Goal: Navigation & Orientation: Find specific page/section

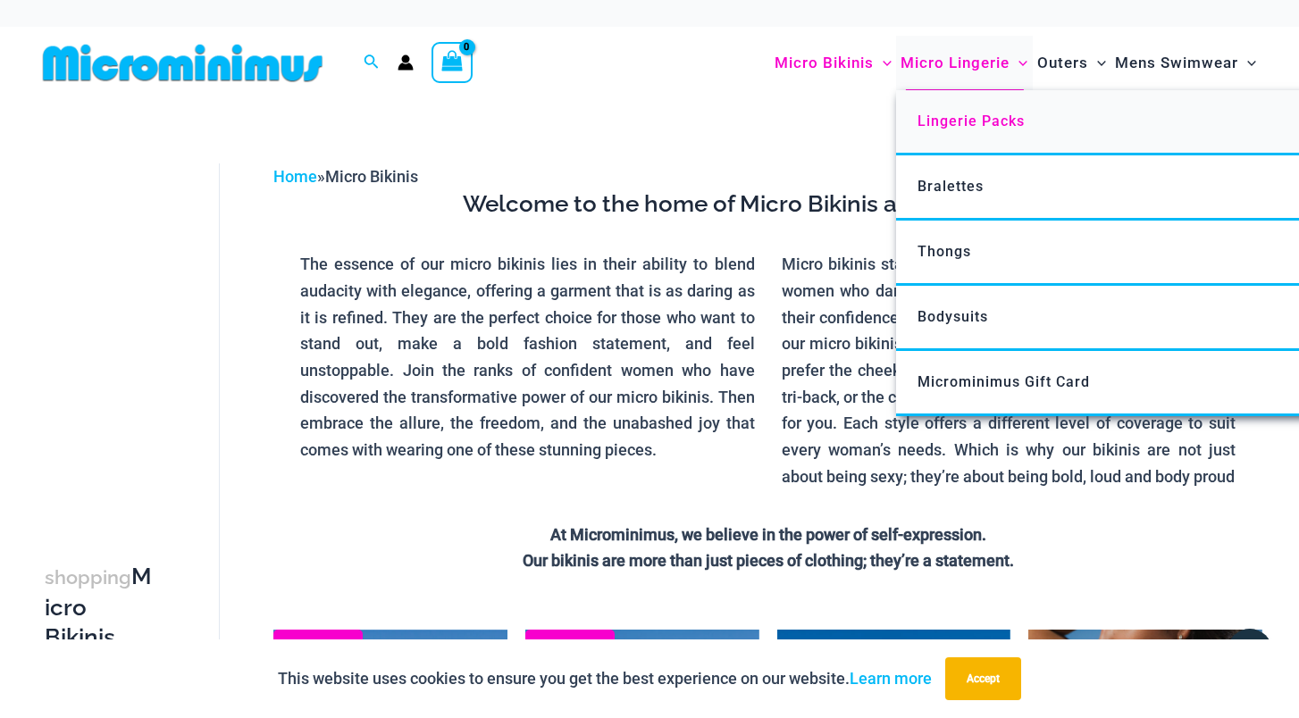
click at [953, 116] on span "Lingerie Packs" at bounding box center [971, 121] width 107 height 17
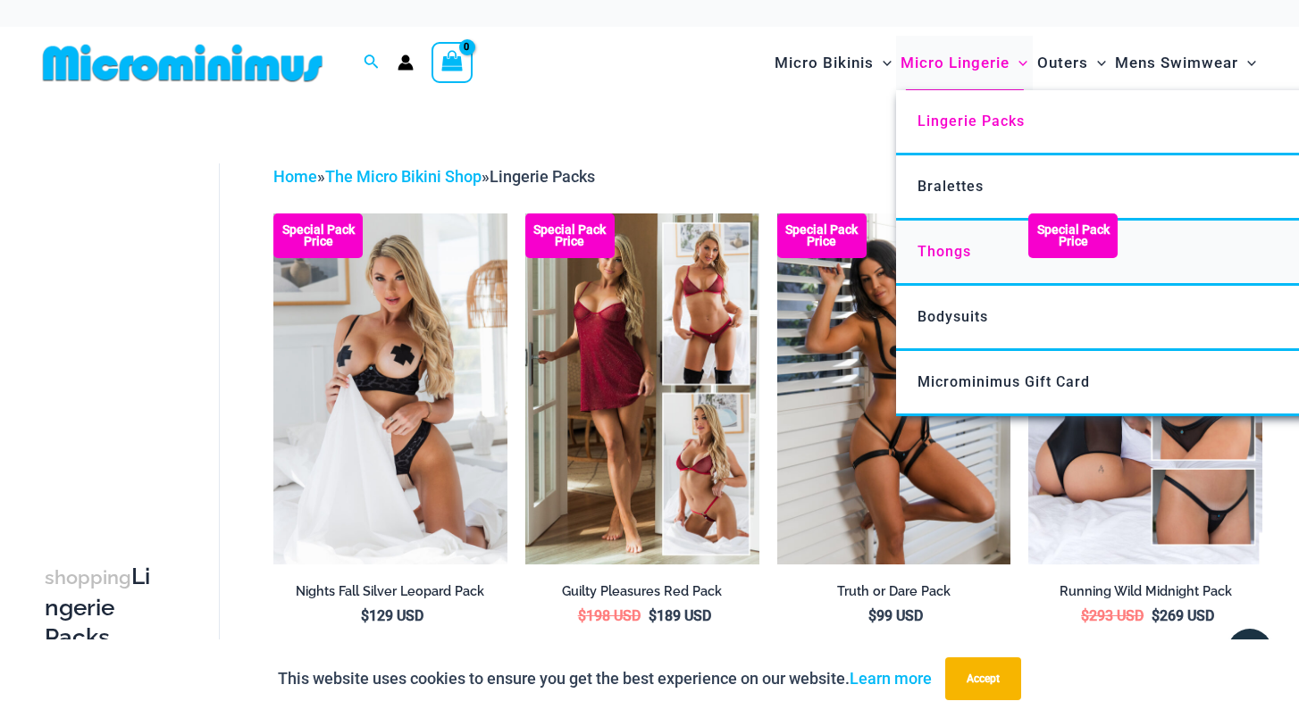
click at [967, 250] on span "Thongs" at bounding box center [945, 251] width 54 height 17
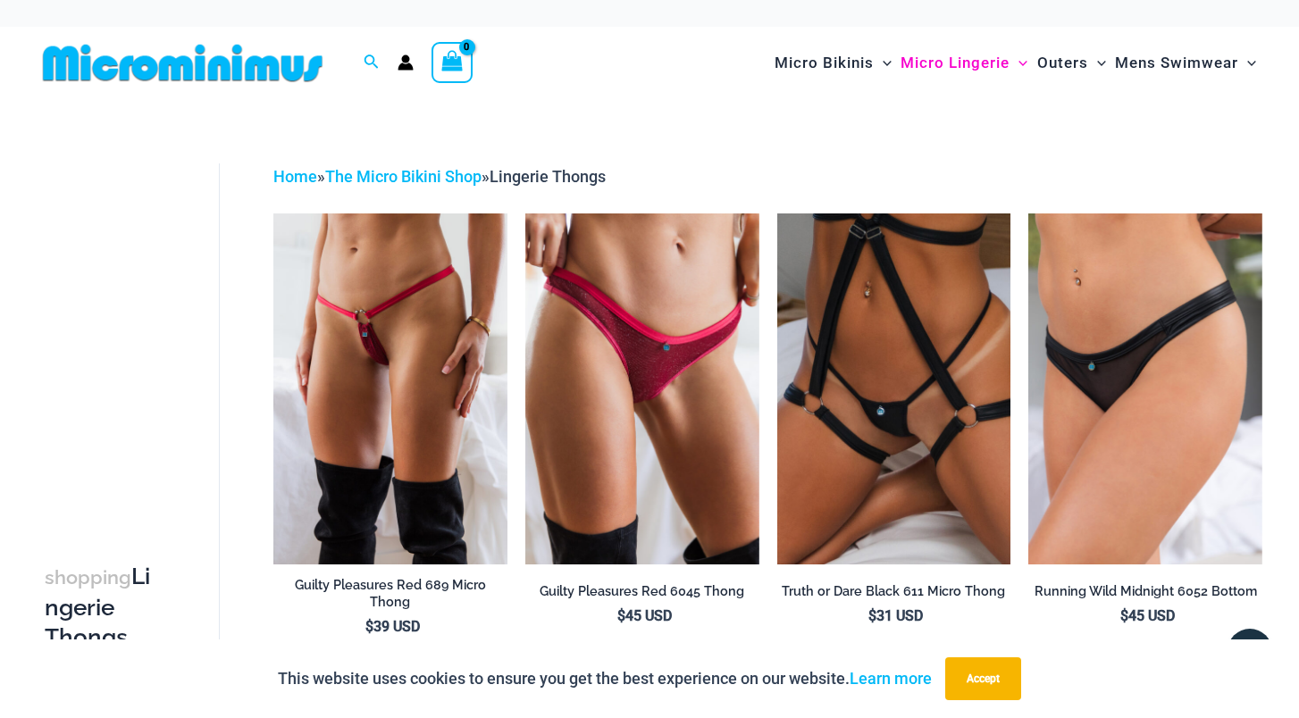
click at [151, 61] on img at bounding box center [183, 63] width 294 height 40
